Goal: Task Accomplishment & Management: Complete application form

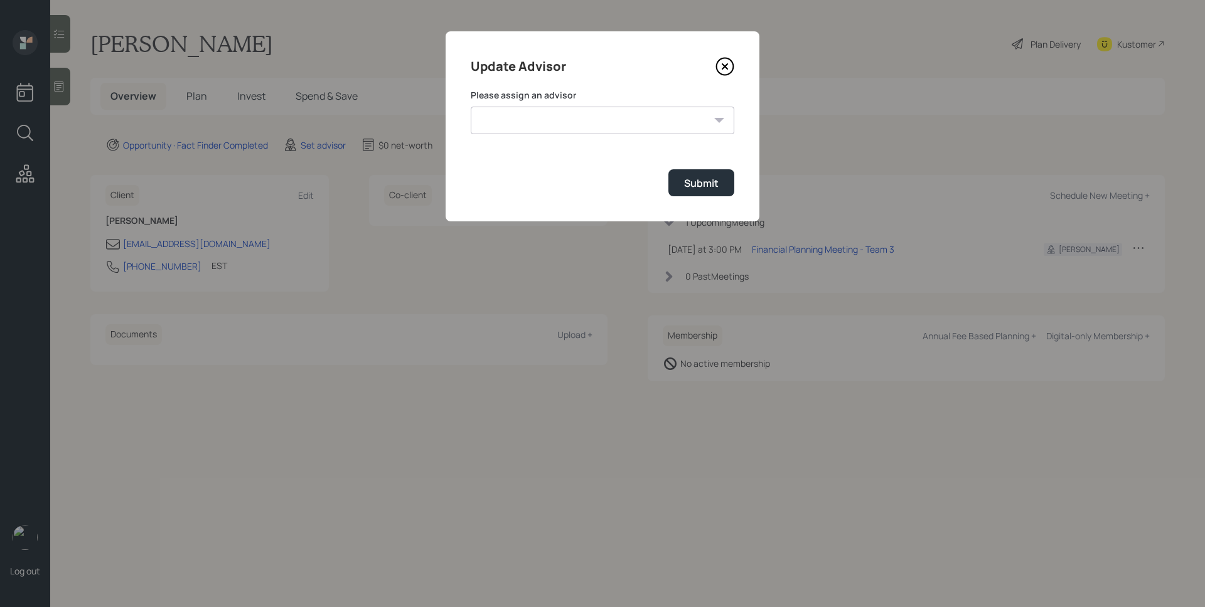
click at [497, 127] on select "[PERSON_NAME] [PERSON_NAME] End [PERSON_NAME] [PERSON_NAME] [PERSON_NAME] [PERS…" at bounding box center [603, 121] width 264 height 28
select select "d946c976-65aa-4529-ac9d-02c4f1114fc0"
click at [471, 107] on select "[PERSON_NAME] [PERSON_NAME] End [PERSON_NAME] [PERSON_NAME] [PERSON_NAME] [PERS…" at bounding box center [603, 121] width 264 height 28
click at [690, 196] on button "Submit" at bounding box center [701, 182] width 66 height 27
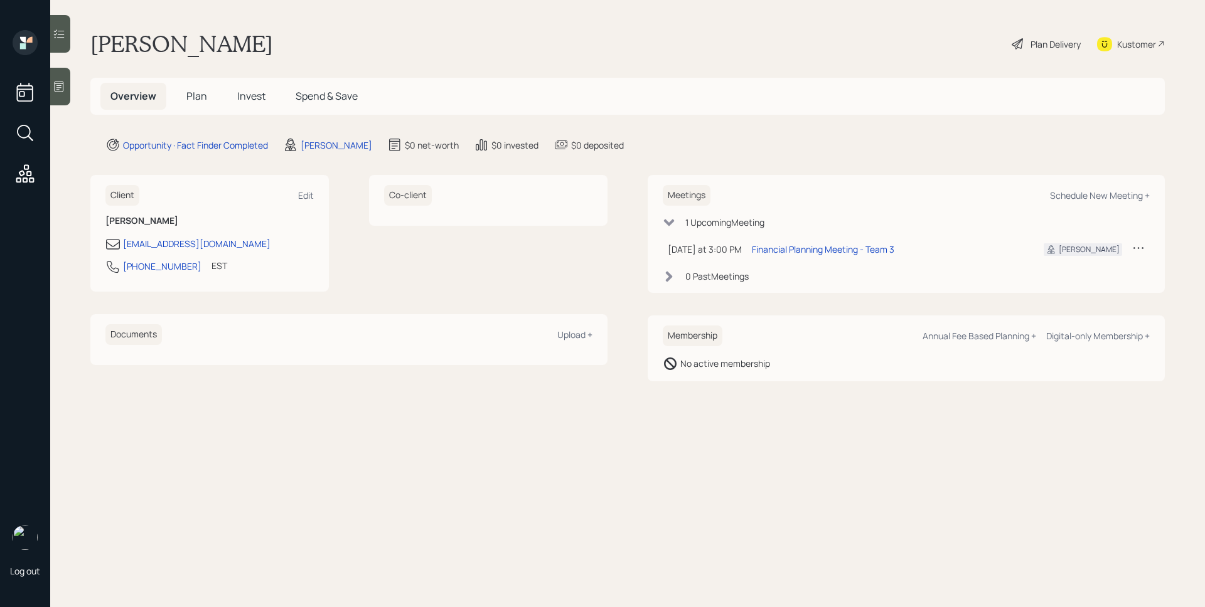
click at [57, 93] on div at bounding box center [60, 87] width 20 height 38
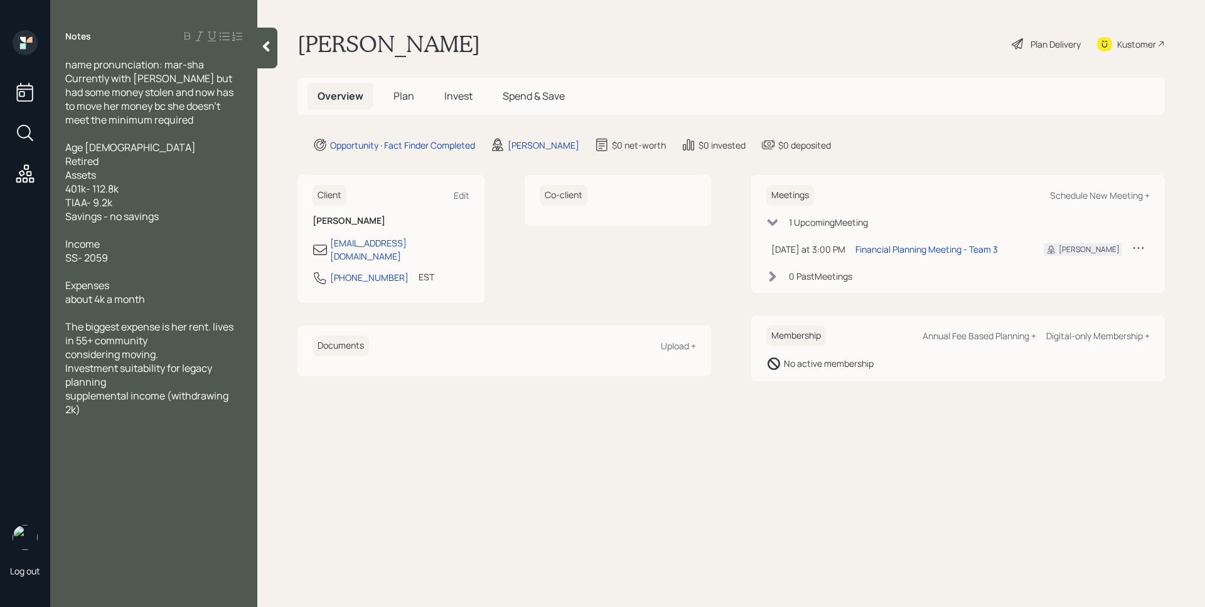
click at [403, 97] on span "Plan" at bounding box center [403, 96] width 21 height 14
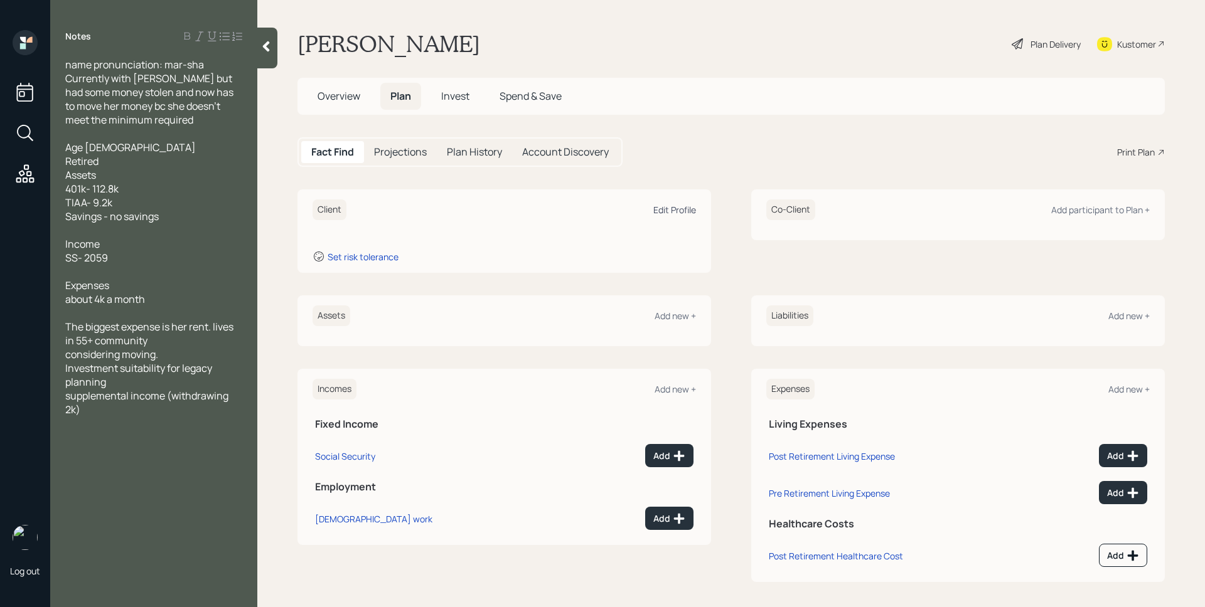
click at [680, 210] on div "Edit Profile" at bounding box center [674, 210] width 43 height 12
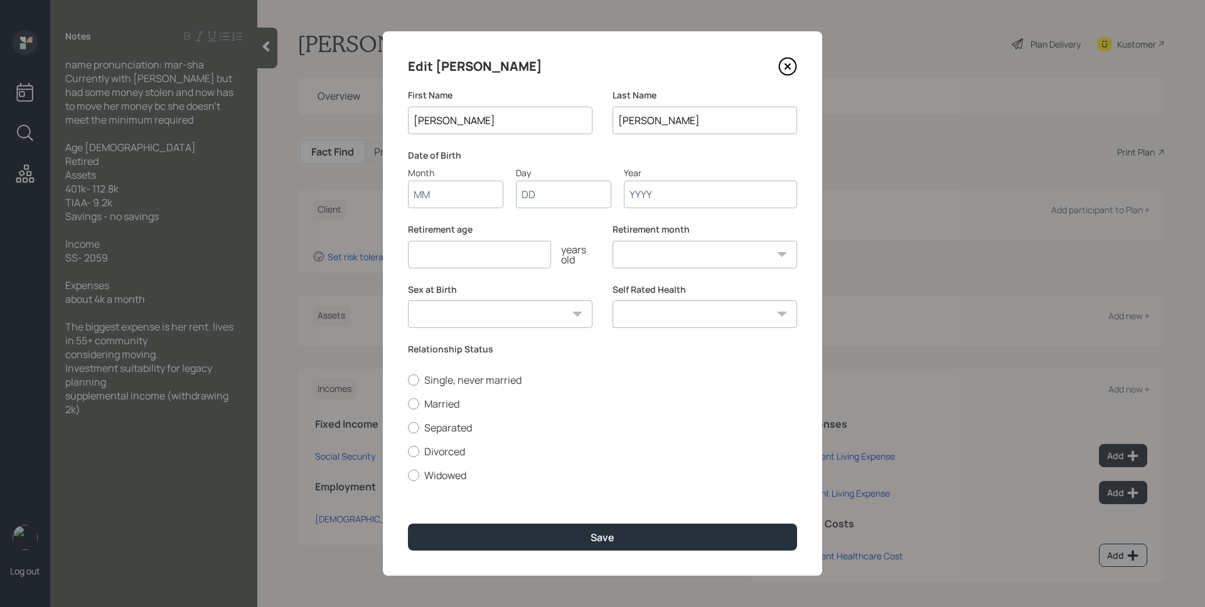
click at [456, 200] on input "Month" at bounding box center [455, 195] width 95 height 28
type input "01"
type input "1952"
select select "1"
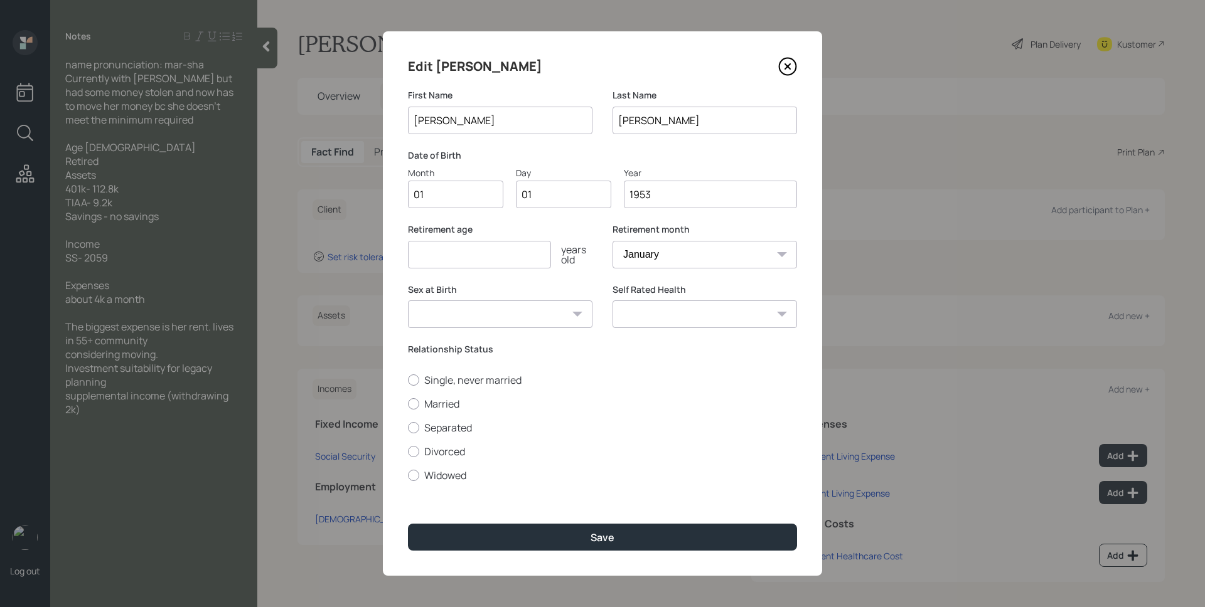
type input "1953"
type input "67"
click at [408, 524] on button "Save" at bounding box center [602, 537] width 389 height 27
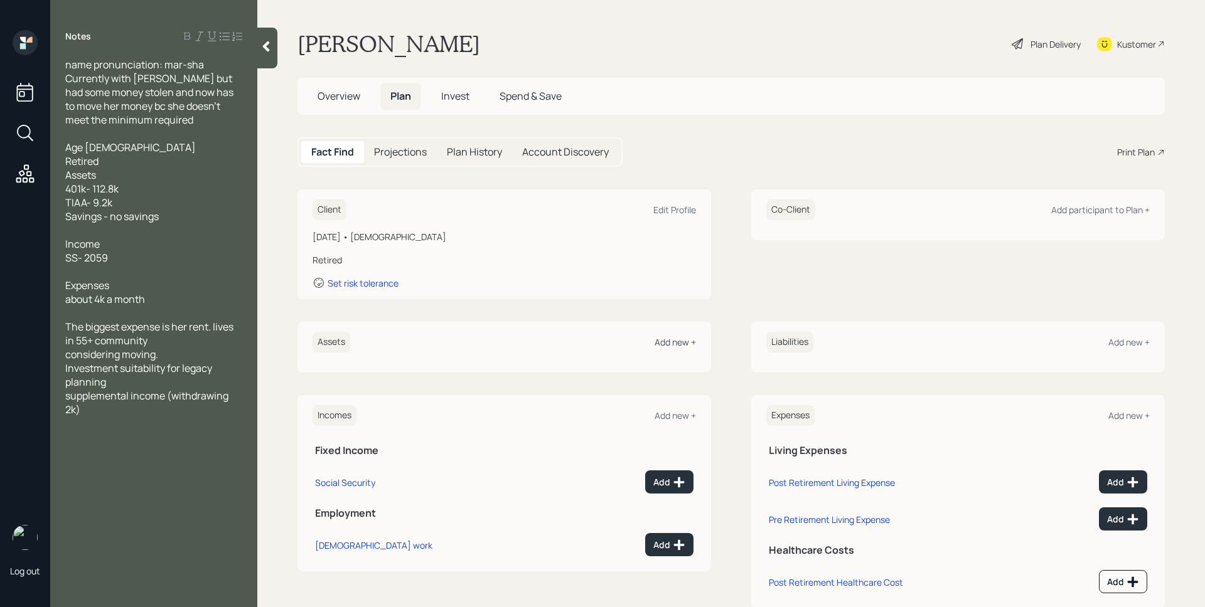
click at [670, 339] on div "Add new +" at bounding box center [674, 342] width 41 height 12
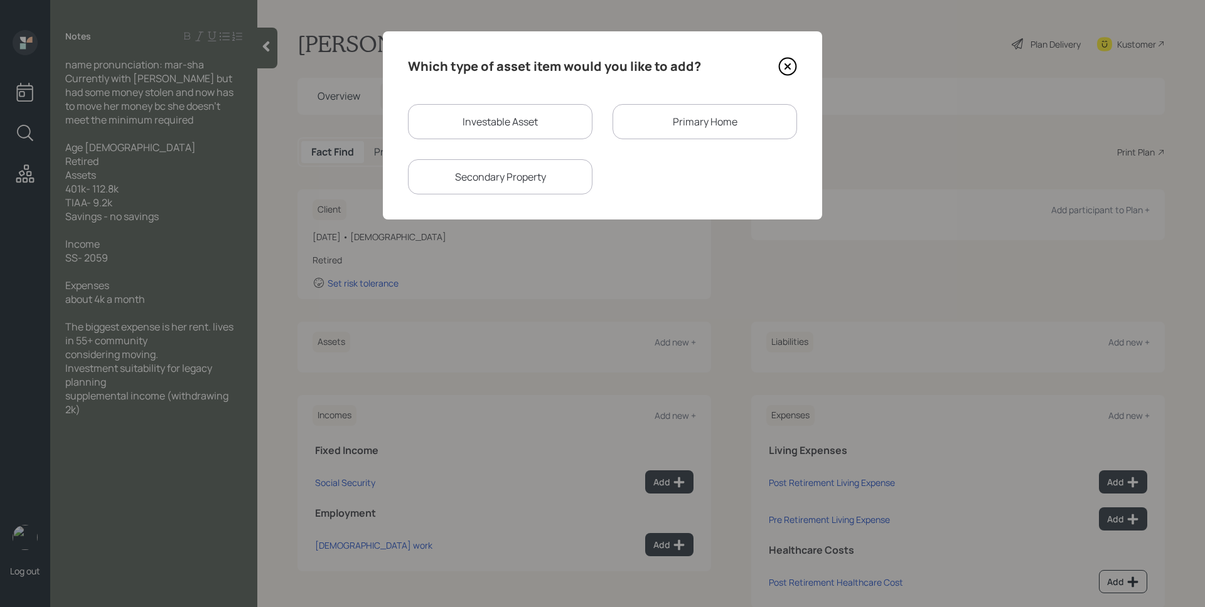
click at [521, 120] on div "Investable Asset" at bounding box center [500, 121] width 184 height 35
select select "taxable"
select select "balanced"
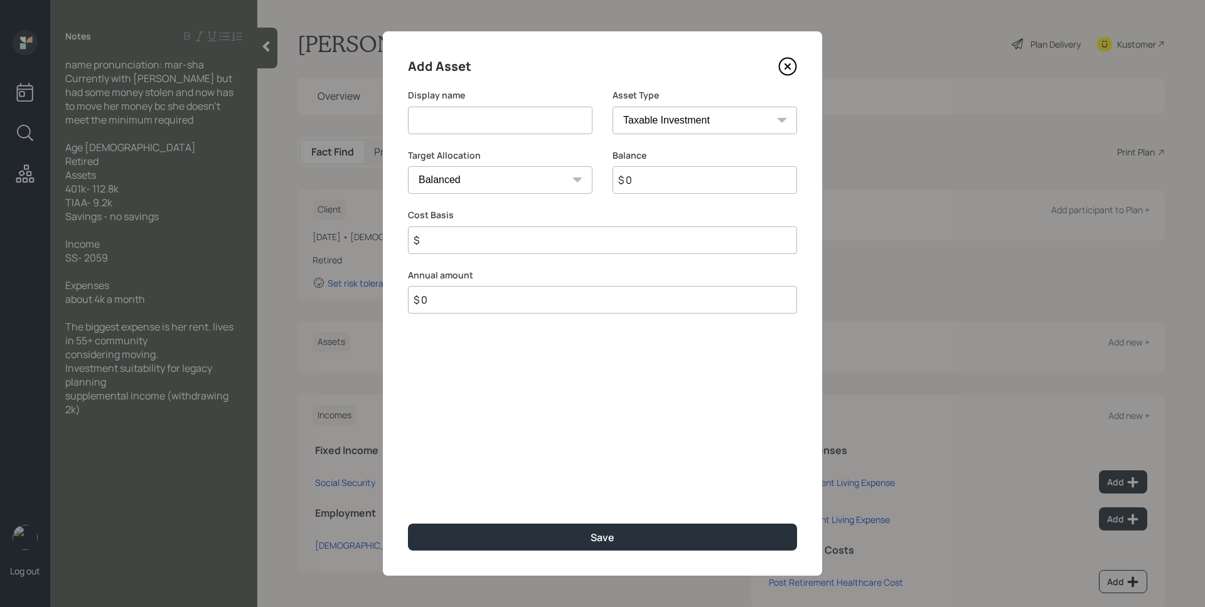
click at [521, 120] on input at bounding box center [500, 121] width 184 height 28
type input "401k"
click at [670, 126] on select "SEP [PERSON_NAME] IRA 401(k) [PERSON_NAME] 401(k) 403(b) [PERSON_NAME] 403(b) 4…" at bounding box center [704, 121] width 184 height 28
select select "ira"
click at [612, 107] on select "SEP [PERSON_NAME] IRA 401(k) [PERSON_NAME] 401(k) 403(b) [PERSON_NAME] 403(b) 4…" at bounding box center [704, 121] width 184 height 28
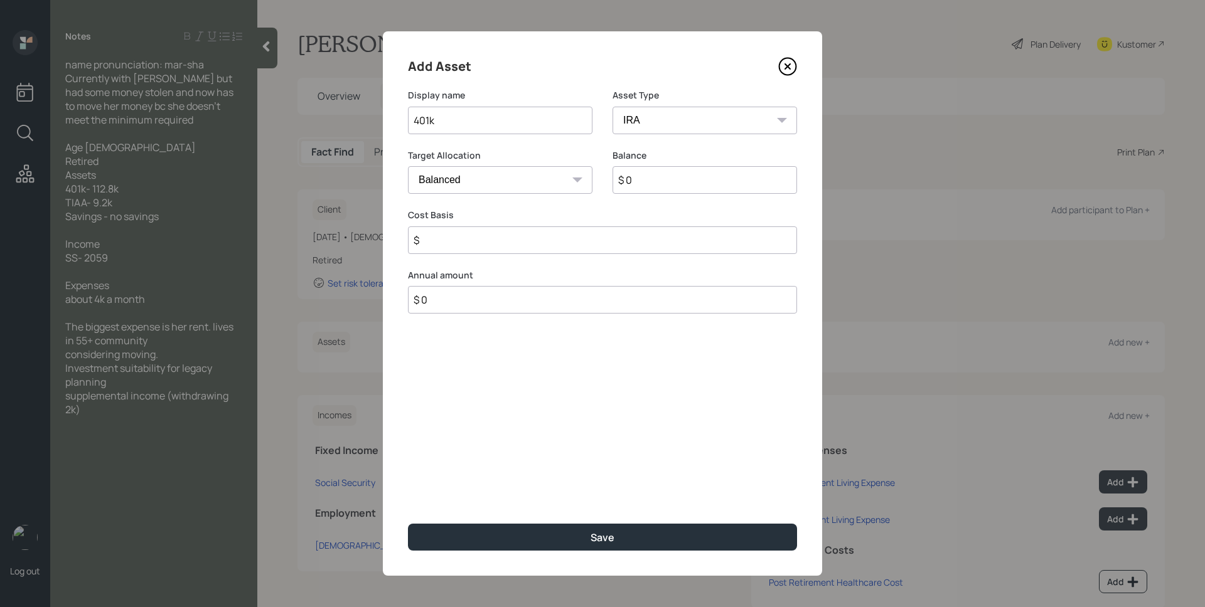
type input "$"
click at [660, 190] on input "$ 0" at bounding box center [704, 180] width 184 height 28
type input "$ 112,800"
type input "$ 0"
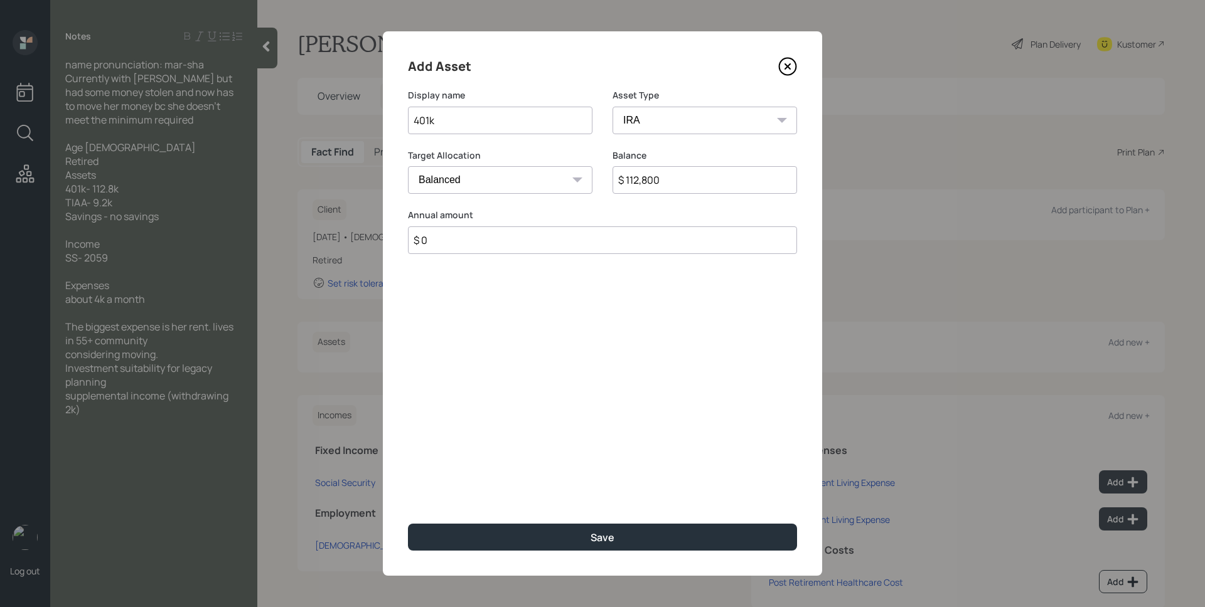
click at [408, 524] on button "Save" at bounding box center [602, 537] width 389 height 27
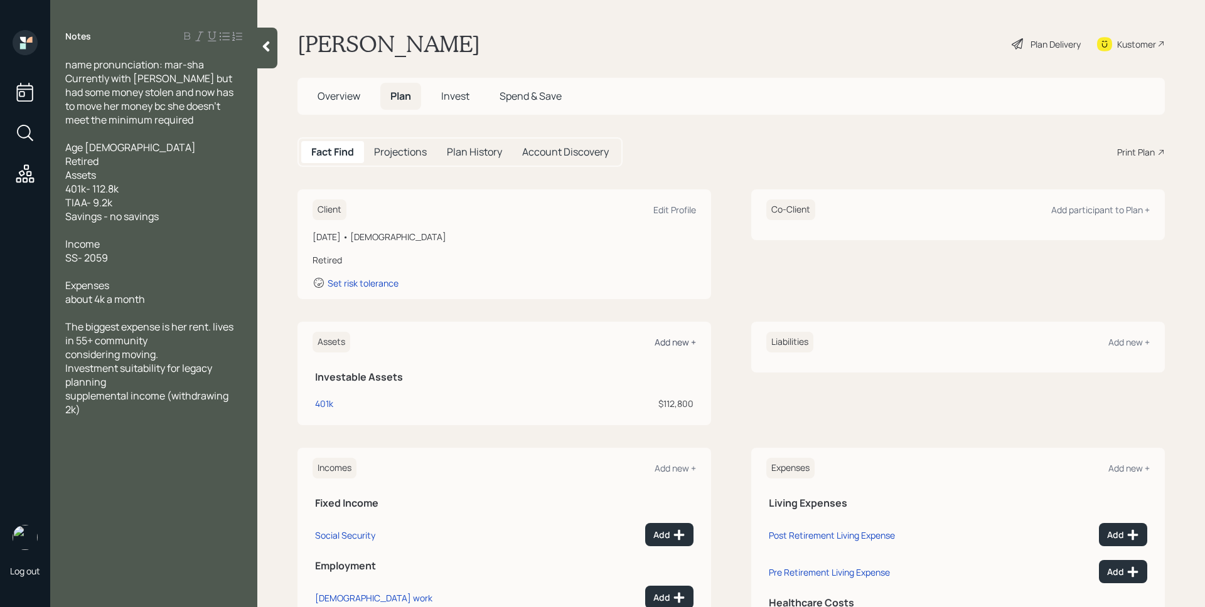
click at [680, 342] on div "Add new +" at bounding box center [674, 342] width 41 height 12
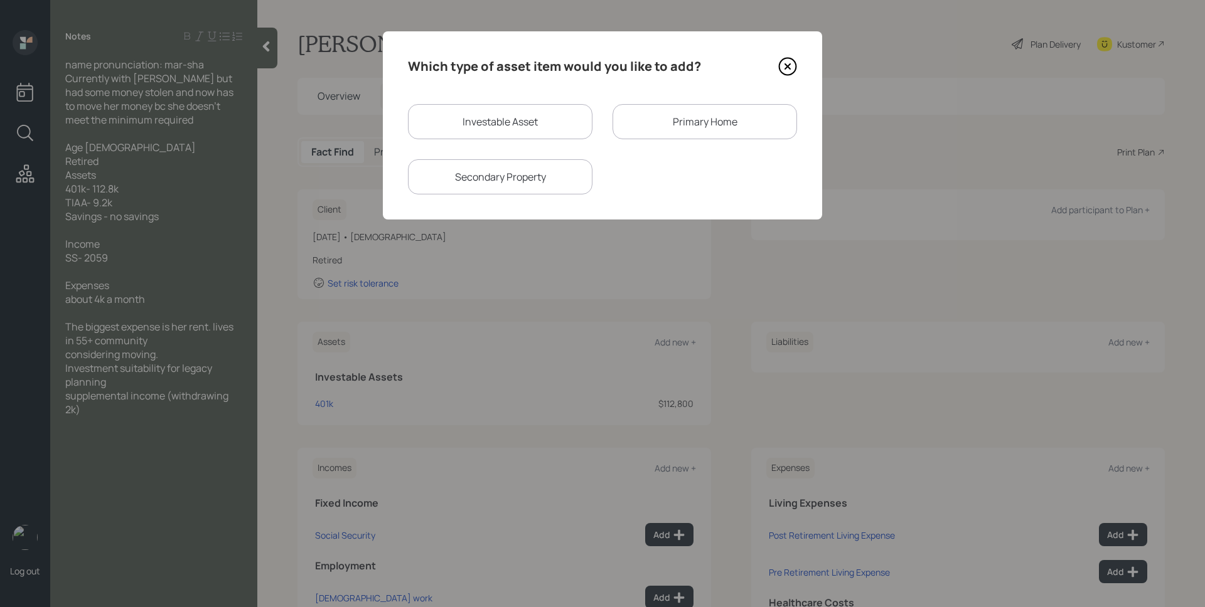
click at [502, 120] on div "Investable Asset" at bounding box center [500, 121] width 184 height 35
select select "taxable"
select select "balanced"
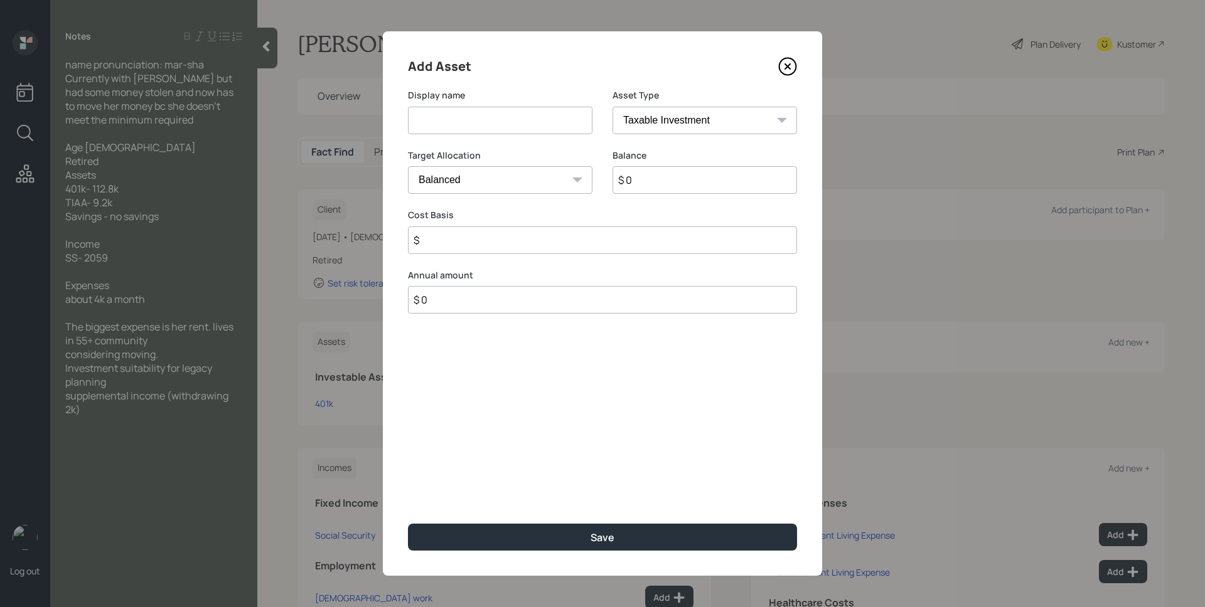
click at [502, 120] on input at bounding box center [500, 121] width 184 height 28
type input "TIAA"
click at [648, 129] on select "SEP [PERSON_NAME] IRA 401(k) [PERSON_NAME] 401(k) 403(b) [PERSON_NAME] 403(b) 4…" at bounding box center [704, 121] width 184 height 28
select select "ira"
click at [612, 107] on select "SEP [PERSON_NAME] IRA 401(k) [PERSON_NAME] 401(k) 403(b) [PERSON_NAME] 403(b) 4…" at bounding box center [704, 121] width 184 height 28
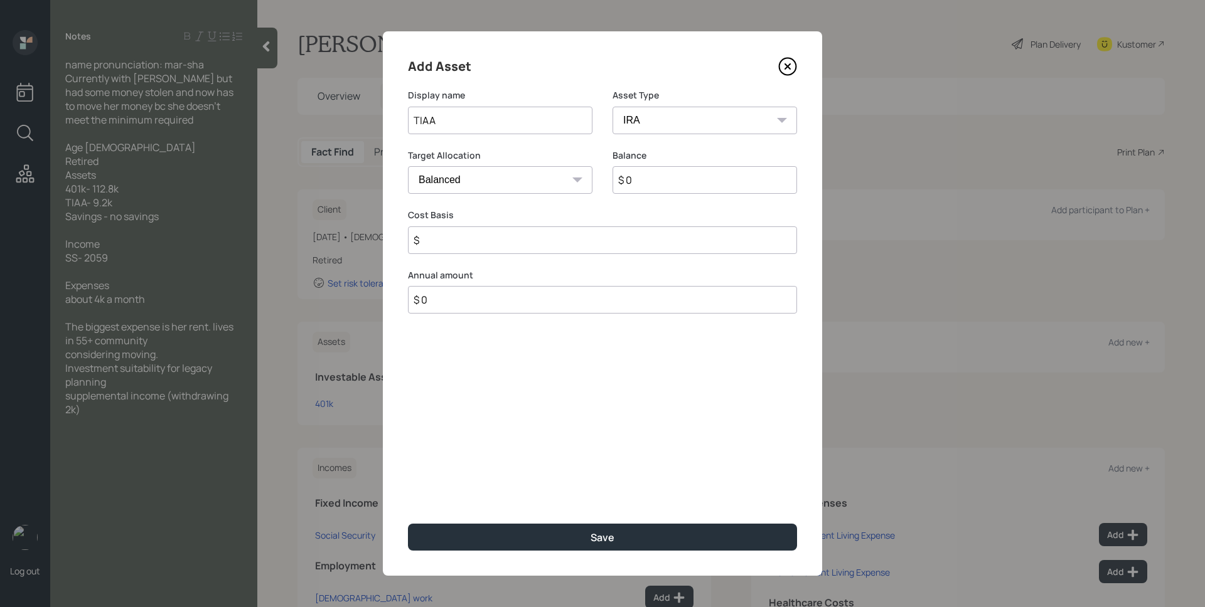
type input "$"
click at [667, 181] on input "$ 0" at bounding box center [704, 180] width 184 height 28
type input "$ 9,200"
type input "$ 0"
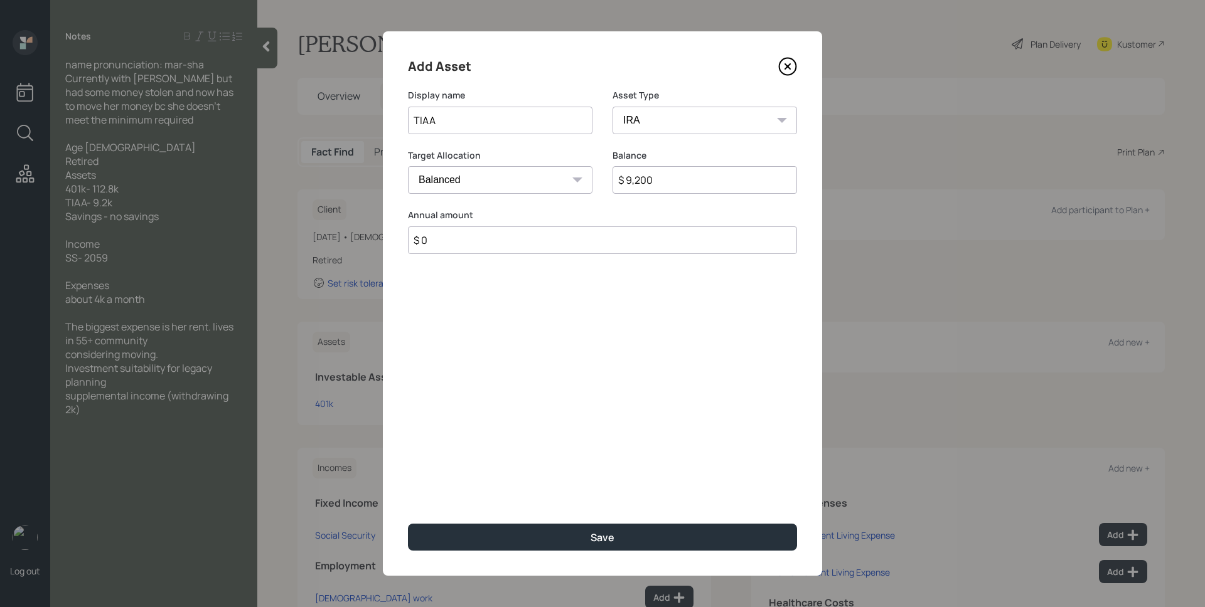
click at [408, 524] on button "Save" at bounding box center [602, 537] width 389 height 27
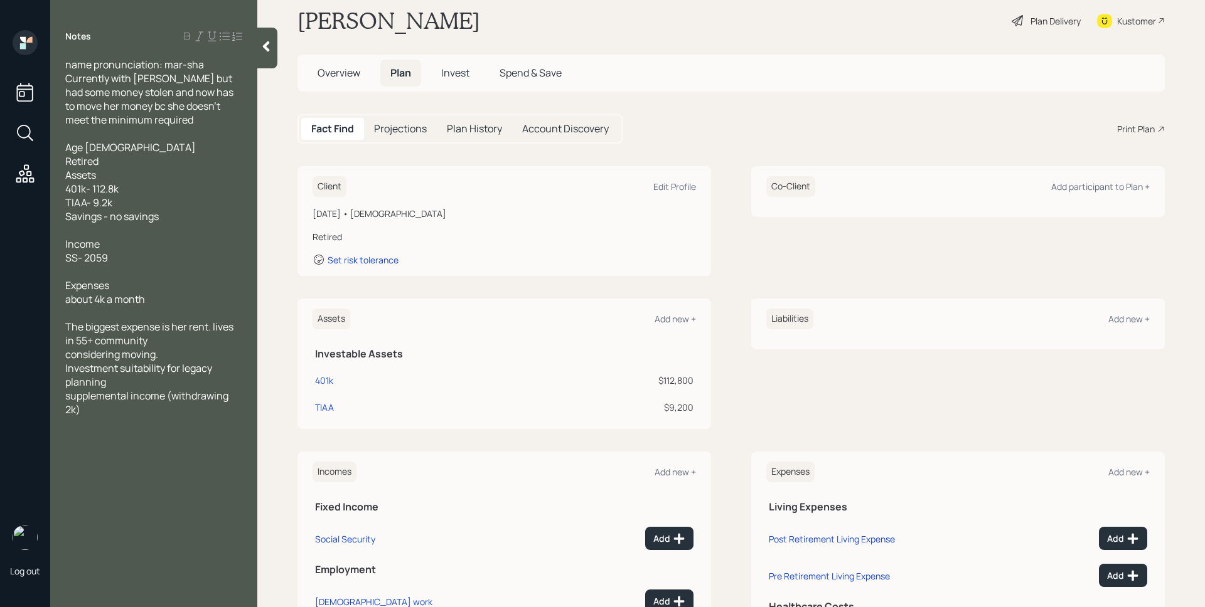
scroll to position [24, 0]
click at [673, 536] on icon at bounding box center [679, 538] width 13 height 13
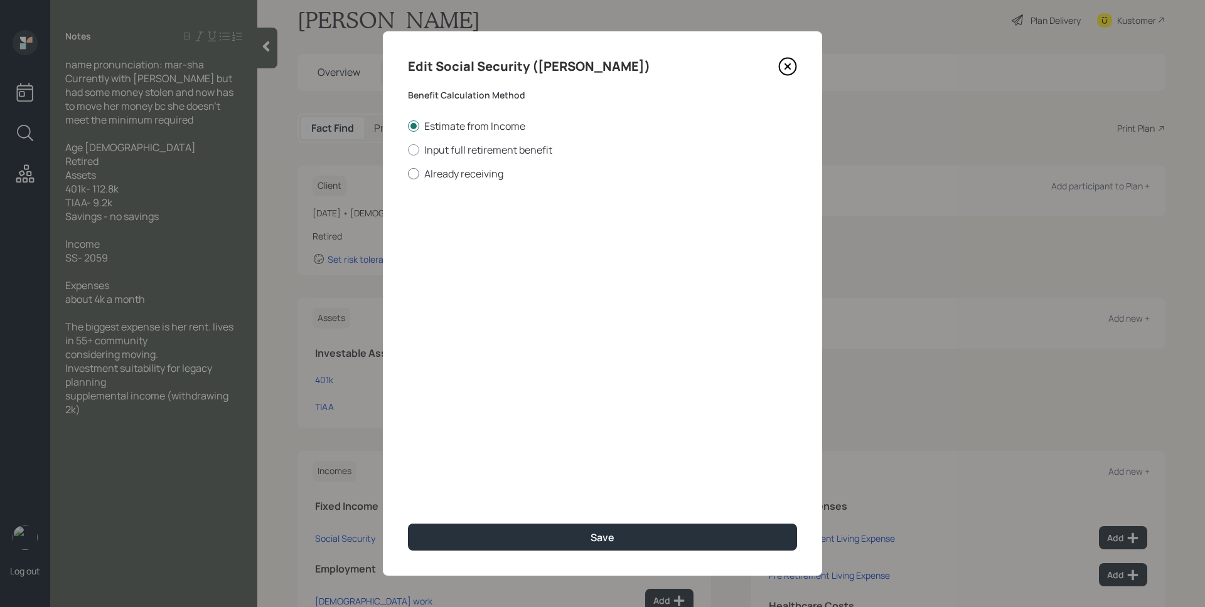
click at [464, 169] on label "Already receiving" at bounding box center [602, 174] width 389 height 14
click at [408, 173] on input "Already receiving" at bounding box center [407, 173] width 1 height 1
radio input "true"
click at [466, 230] on input "$" at bounding box center [602, 227] width 389 height 28
type input "$ 2,059"
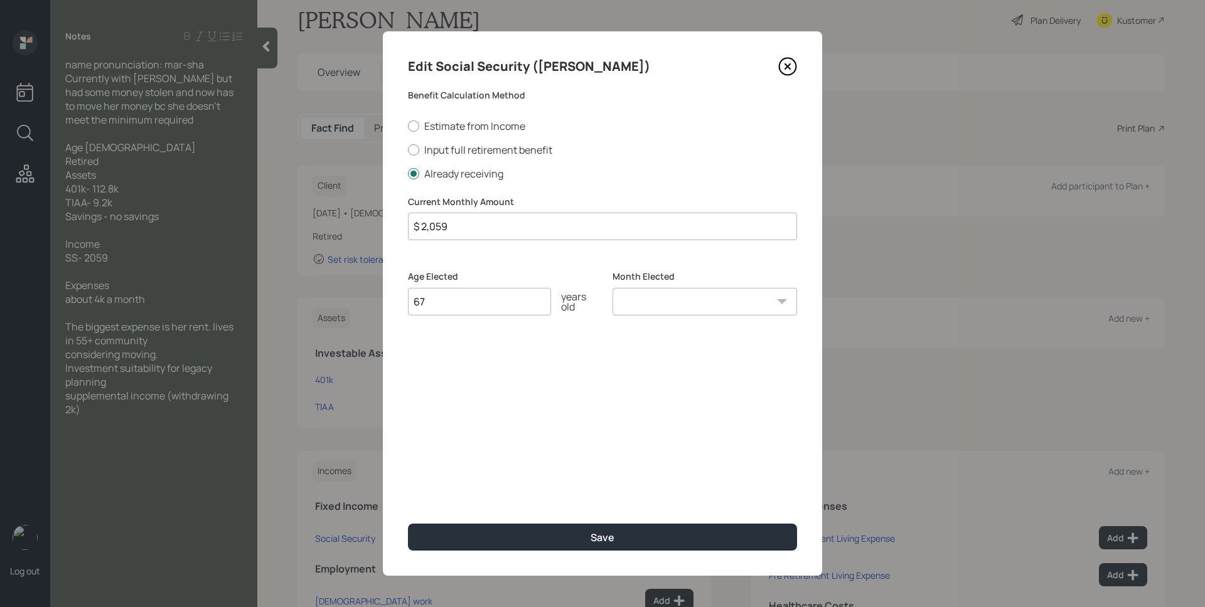
type input "67"
select select "1"
click at [612, 288] on select "January February March April May June July August September October November De…" at bounding box center [704, 302] width 184 height 28
click at [408, 524] on button "Save" at bounding box center [602, 537] width 389 height 27
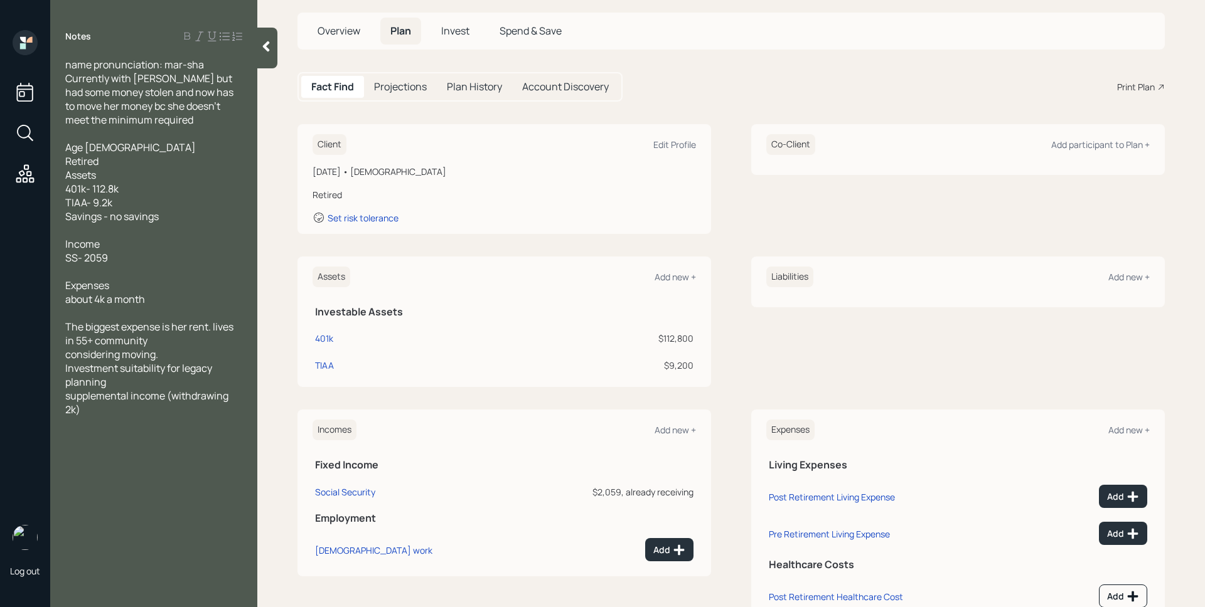
scroll to position [111, 0]
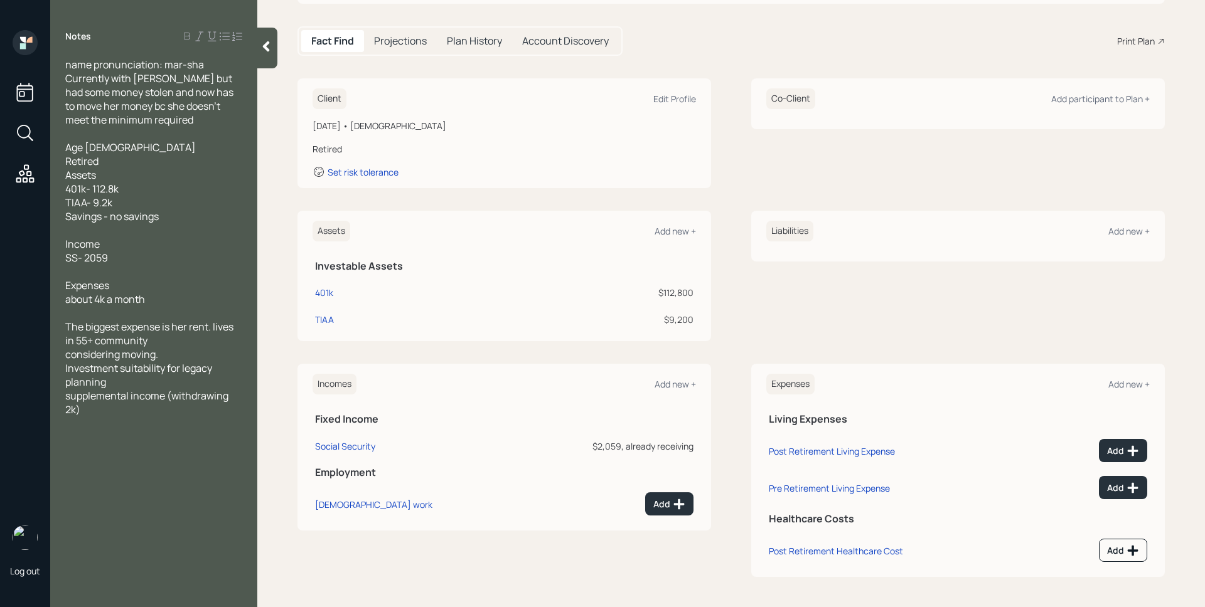
click at [1115, 437] on td "Add" at bounding box center [1097, 448] width 106 height 37
click at [1126, 445] on icon at bounding box center [1132, 451] width 13 height 13
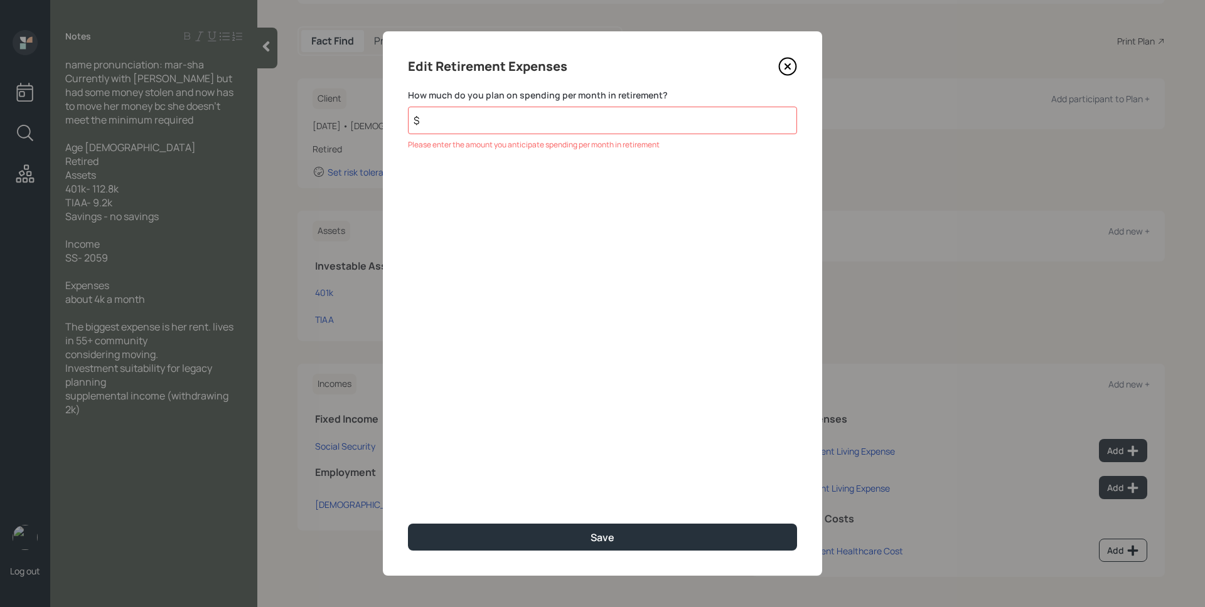
click at [784, 66] on icon at bounding box center [787, 66] width 19 height 19
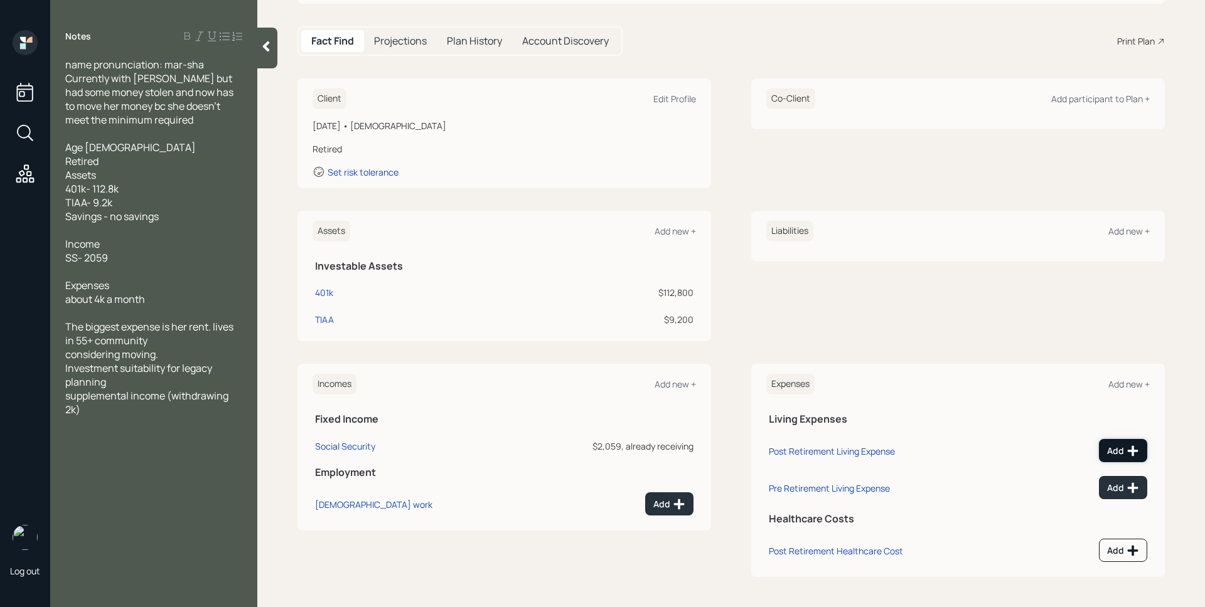
click at [1128, 450] on icon at bounding box center [1133, 451] width 11 height 11
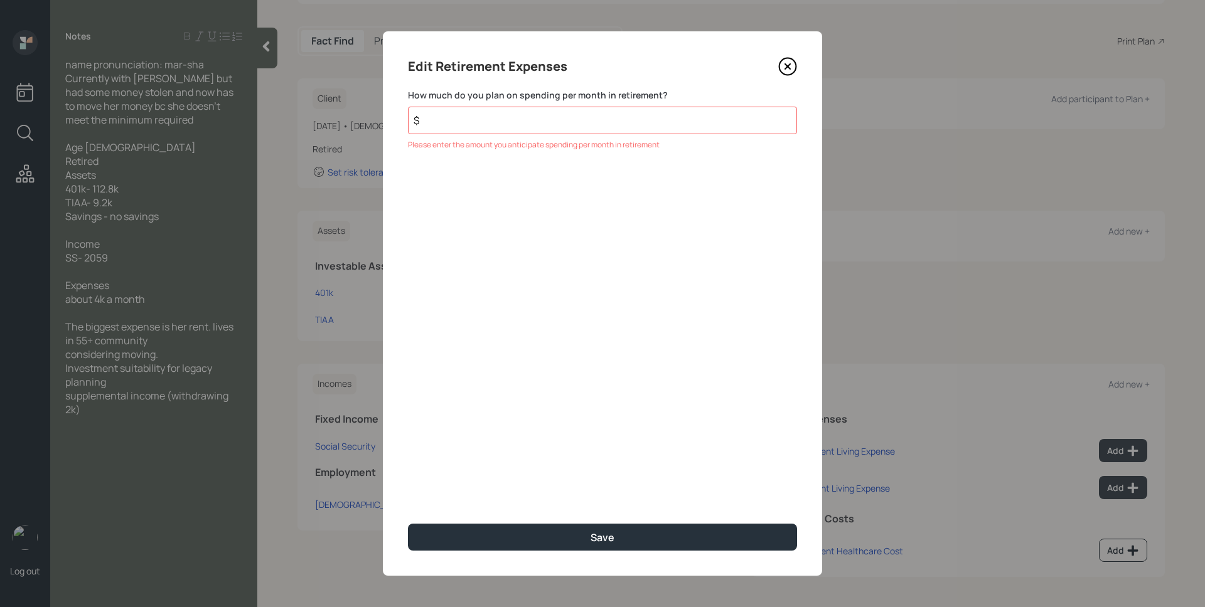
click at [786, 63] on icon at bounding box center [787, 66] width 19 height 19
